Goal: Task Accomplishment & Management: Manage account settings

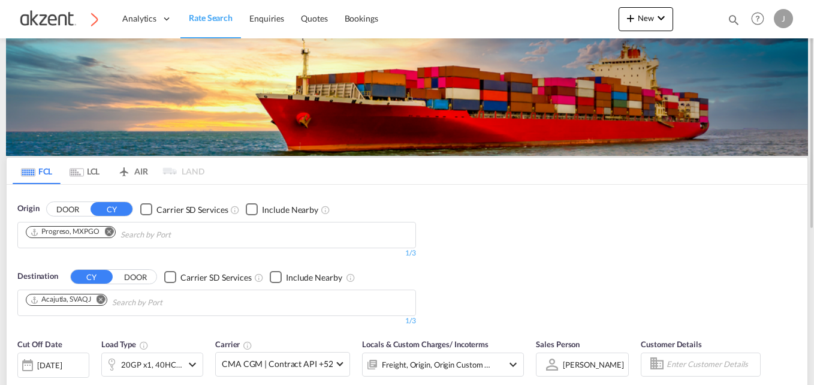
click at [101, 300] on md-icon "Remove" at bounding box center [100, 299] width 9 height 9
click at [111, 229] on md-icon "Remove" at bounding box center [109, 231] width 9 height 9
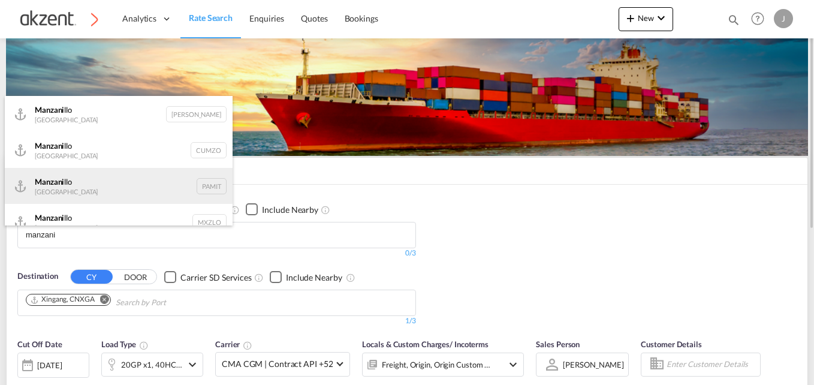
scroll to position [14, 0]
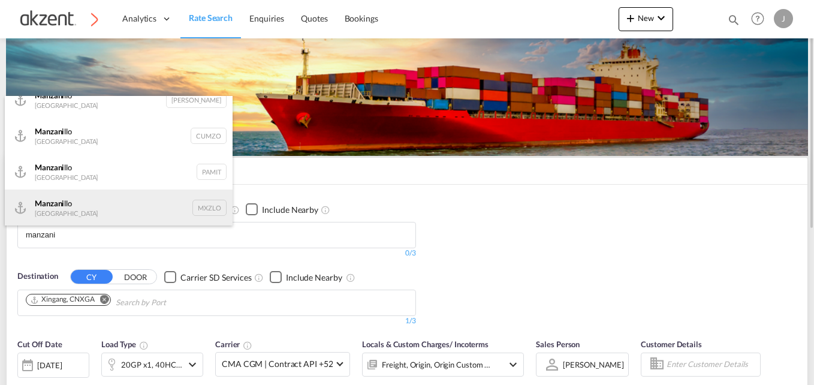
type input "manzani"
click at [194, 203] on div "Manzani llo Mexico MXZLO" at bounding box center [119, 207] width 228 height 36
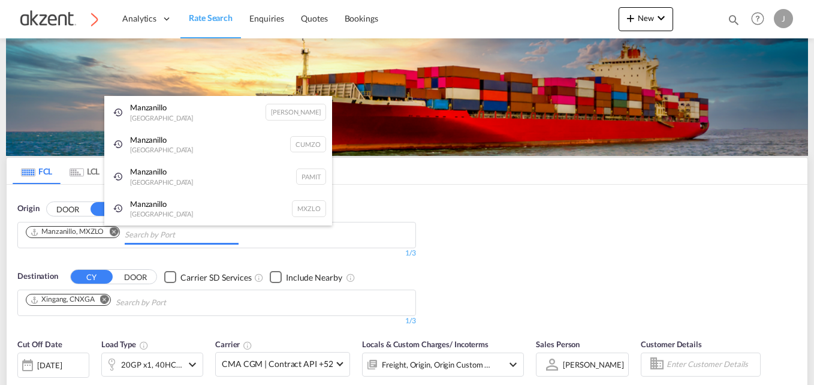
scroll to position [0, 0]
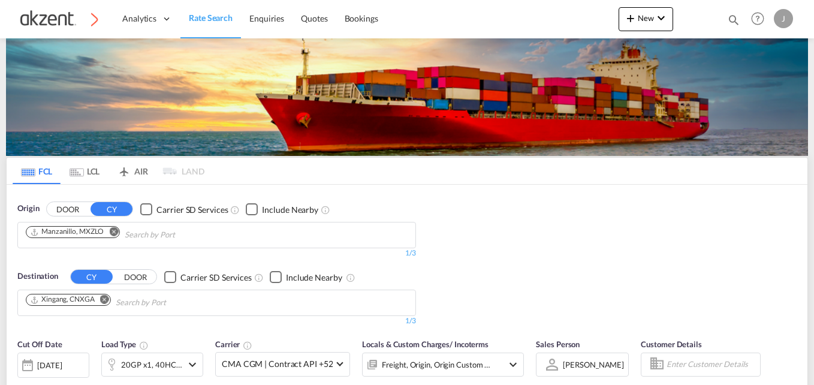
click at [105, 300] on md-icon "Remove" at bounding box center [104, 299] width 9 height 9
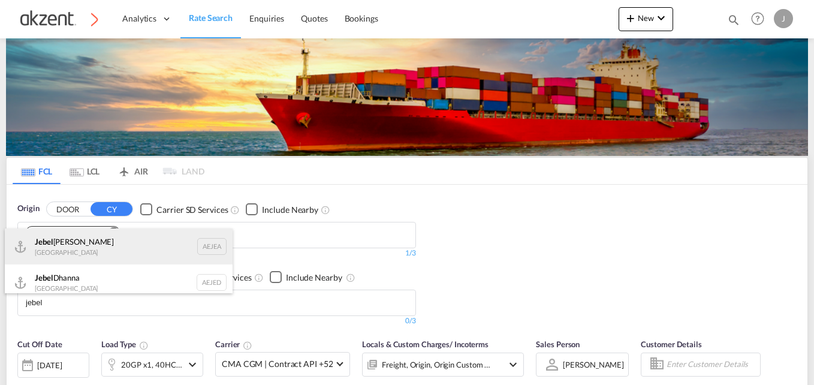
type input "jebel"
click at [201, 247] on div "[GEOGRAPHIC_DATA] [GEOGRAPHIC_DATA]" at bounding box center [119, 246] width 228 height 36
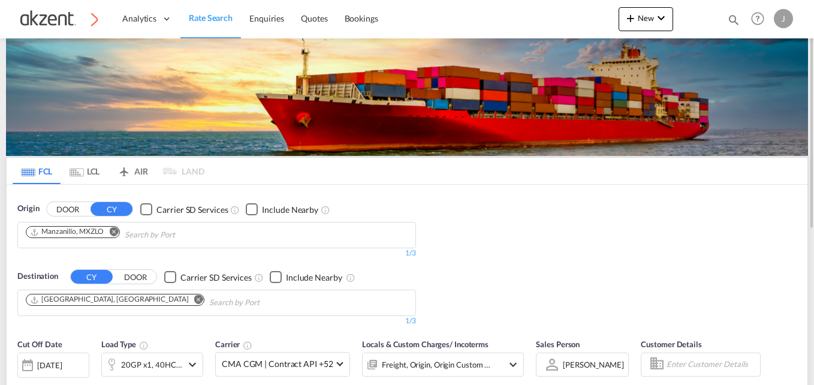
click at [725, 13] on div "Bookings Quotes Enquiries Help Resources Product Release J My Profile Logout" at bounding box center [758, 18] width 76 height 37
click at [734, 19] on md-icon "icon-magnify" at bounding box center [733, 19] width 13 height 13
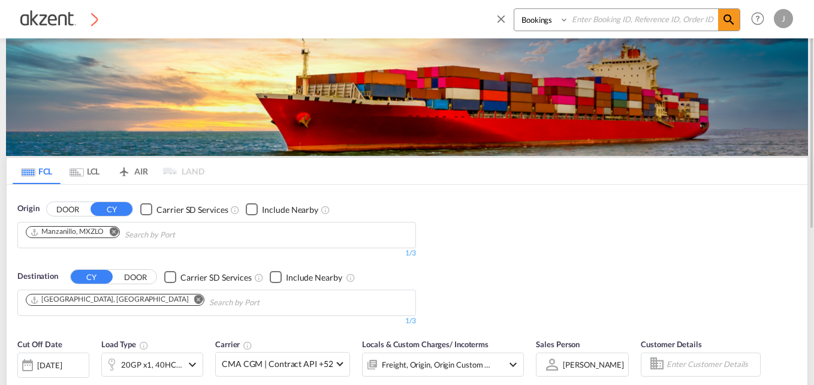
click at [607, 17] on input at bounding box center [643, 19] width 149 height 21
paste input "AKZ000007683"
type input "AKZ000007683"
click at [560, 22] on select "Bookings Quotes Enquiries" at bounding box center [542, 20] width 57 height 22
select select "Quotes"
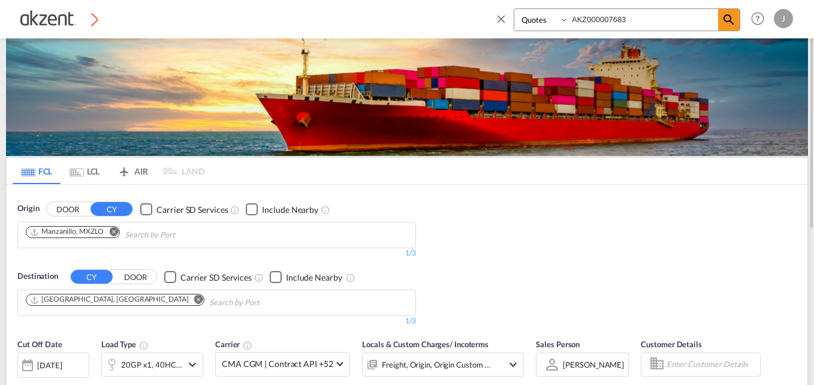
click at [514, 9] on select "Bookings Quotes Enquiries" at bounding box center [542, 20] width 57 height 22
click at [723, 24] on md-icon "icon-magnify" at bounding box center [728, 20] width 14 height 14
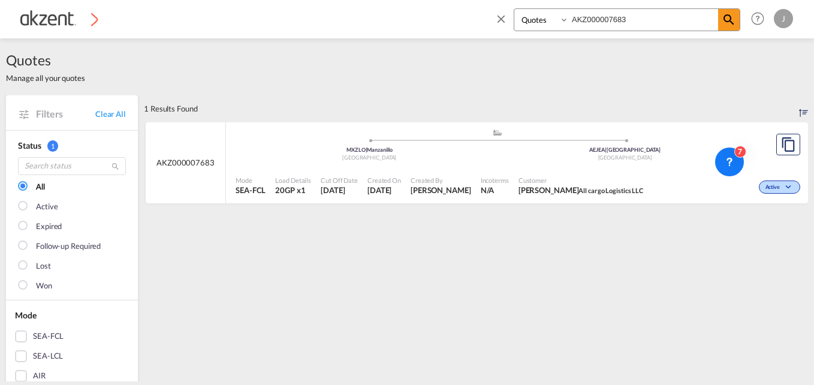
click at [542, 168] on div "Mode SEA-FCL Load Details 20GP x1 Cut Off Date [DATE] Created On [DATE] Created…" at bounding box center [517, 186] width 582 height 36
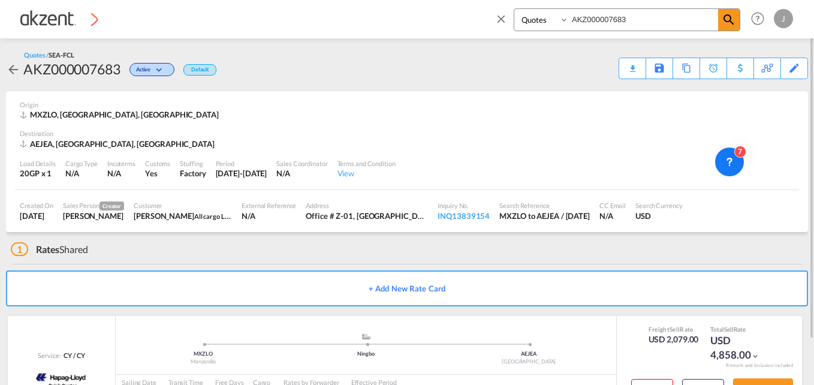
scroll to position [52, 0]
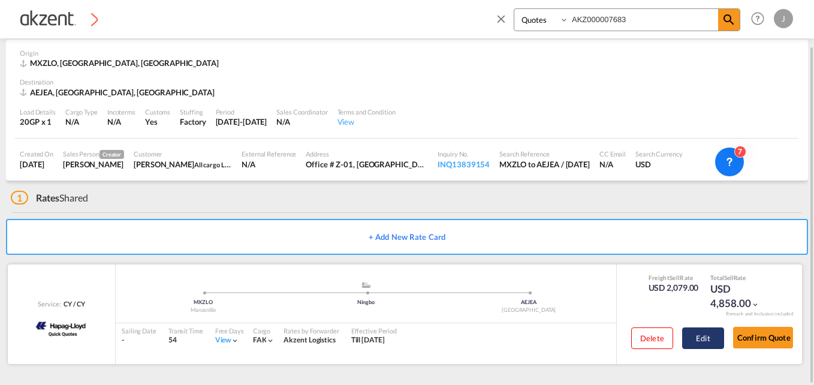
click at [709, 338] on button "Edit" at bounding box center [703, 338] width 42 height 22
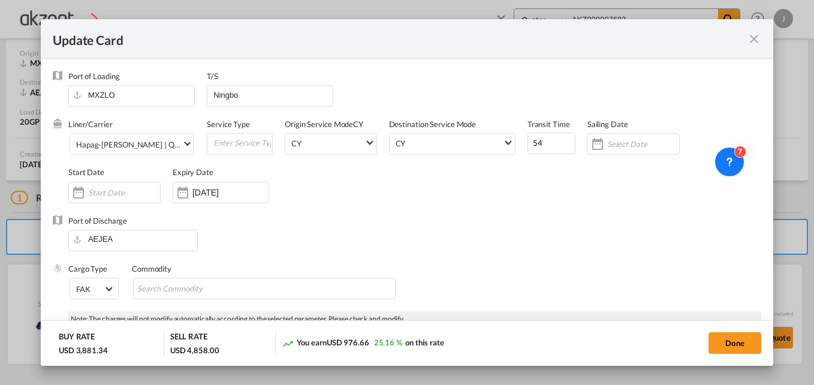
select select "per equipment"
select select "per_hbl"
select select "per equipment"
select select "per container"
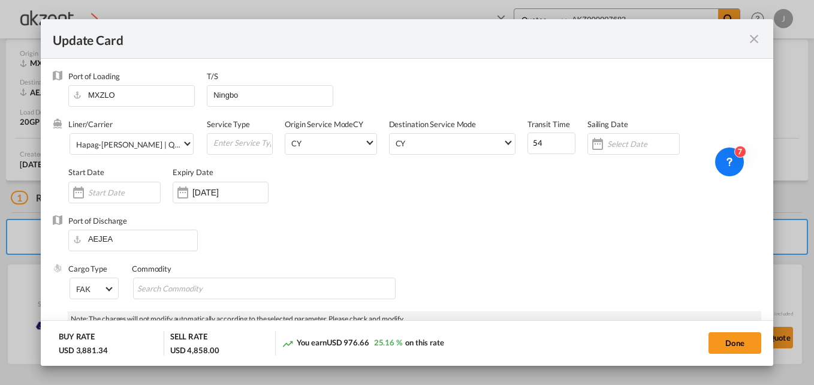
select select "per container"
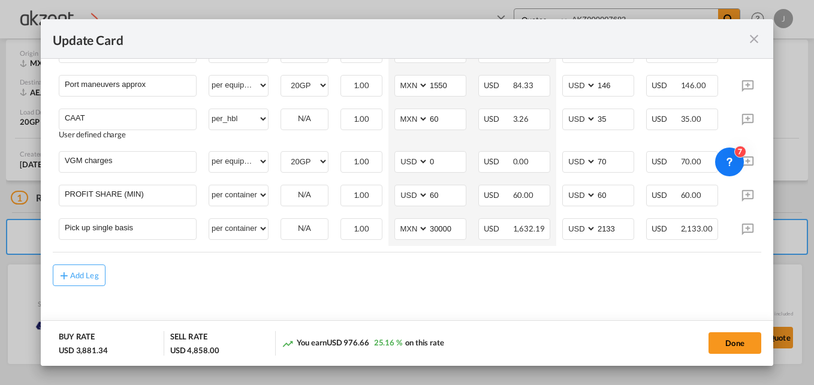
scroll to position [785, 0]
click at [727, 349] on button "Done" at bounding box center [734, 343] width 53 height 22
type input "[DATE]"
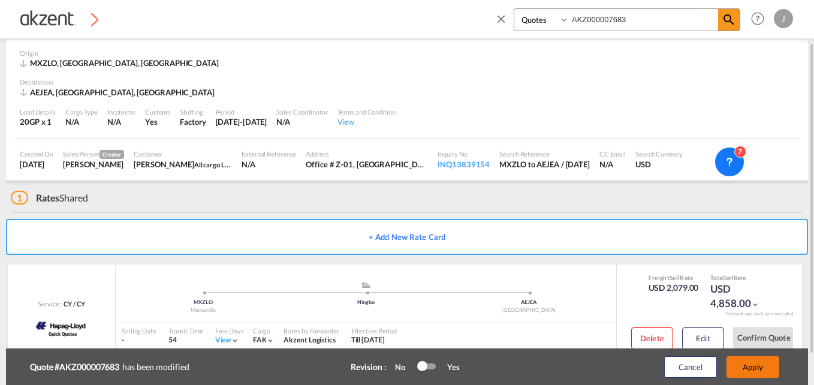
click at [746, 365] on button "Apply" at bounding box center [752, 367] width 53 height 22
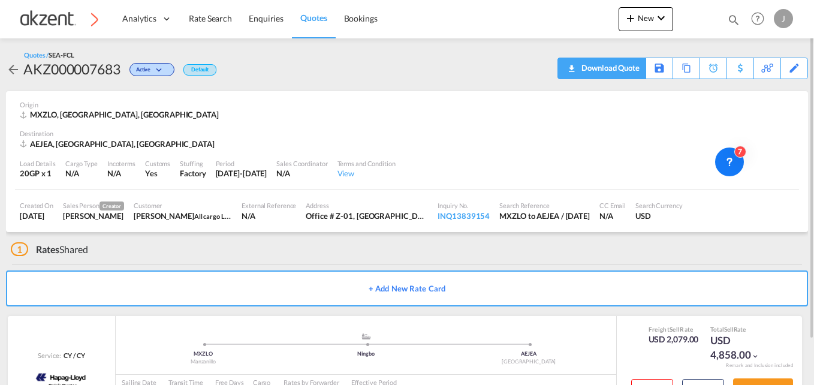
click at [627, 66] on div "Download Quote" at bounding box center [608, 67] width 61 height 19
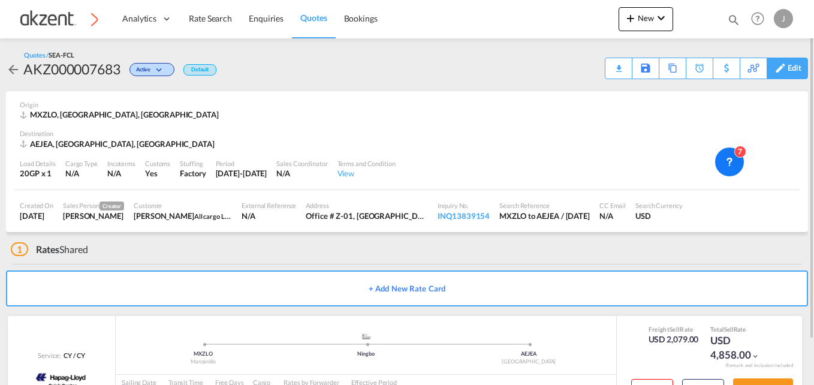
click at [788, 67] on div "Edit" at bounding box center [794, 68] width 14 height 20
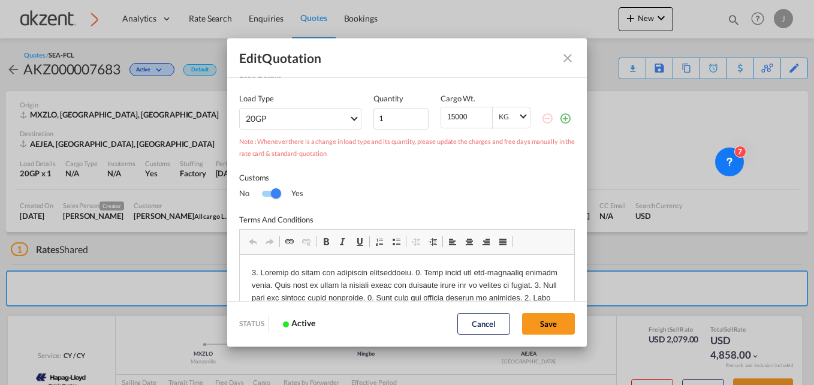
scroll to position [0, 0]
click at [267, 197] on div "Switch No Ink" at bounding box center [271, 194] width 18 height 6
click at [276, 196] on div "Switch No Ink" at bounding box center [271, 194] width 18 height 6
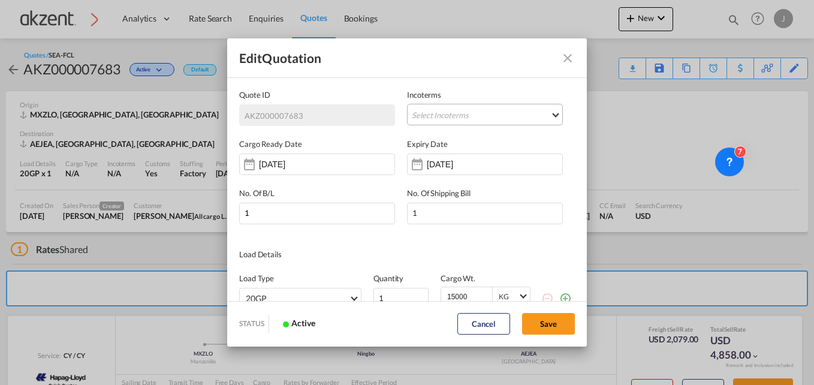
click at [488, 115] on md-select "Select Incoterms DPU - export Delivery at Place Unloaded CFR - export Cost and …" at bounding box center [485, 115] width 156 height 22
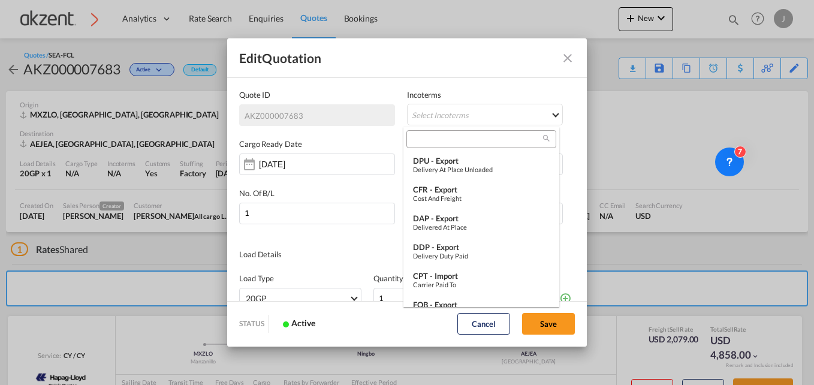
click at [454, 143] on input "search" at bounding box center [476, 139] width 133 height 11
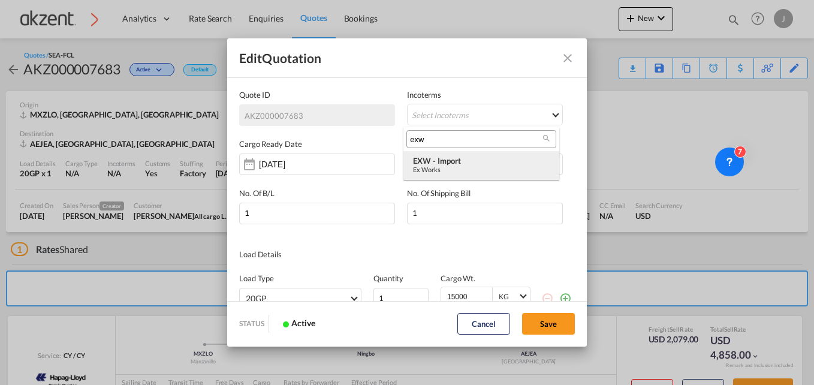
type input "exw"
click at [497, 162] on div "EXW - import" at bounding box center [481, 161] width 137 height 10
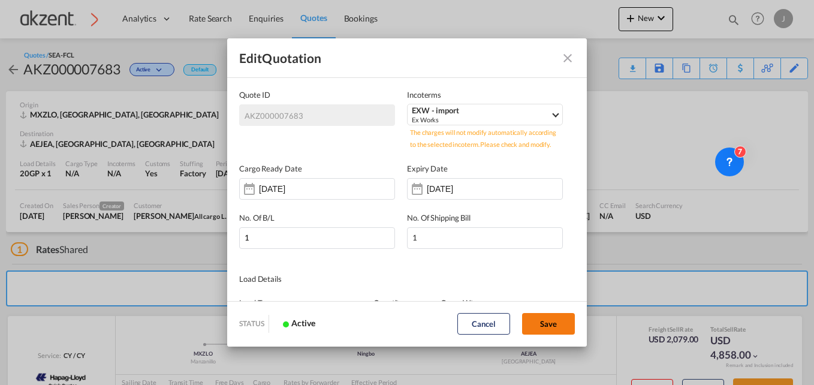
click at [552, 315] on button "Save" at bounding box center [548, 324] width 53 height 22
type input "[DATE]"
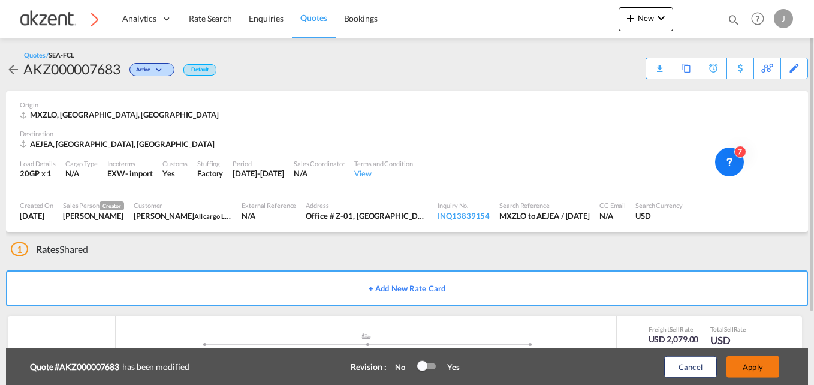
click at [759, 365] on button "Apply" at bounding box center [752, 367] width 53 height 22
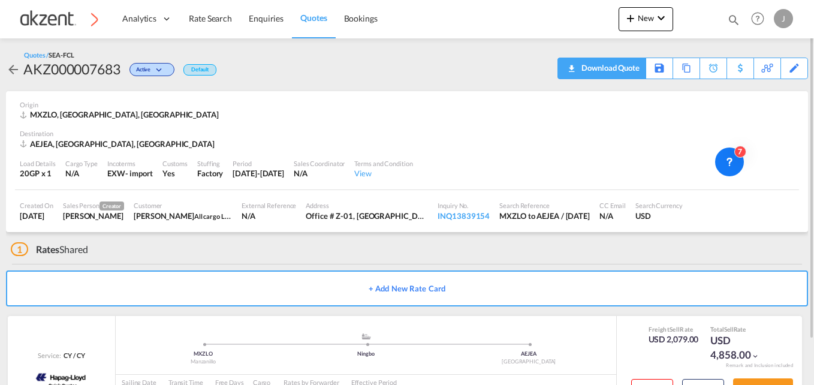
click at [621, 67] on div "Download Quote" at bounding box center [608, 67] width 61 height 19
